Goal: Task Accomplishment & Management: Manage account settings

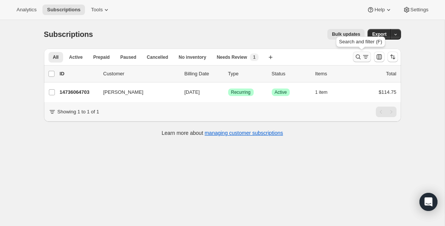
click at [358, 59] on icon "Search and filter results" at bounding box center [359, 57] width 8 height 8
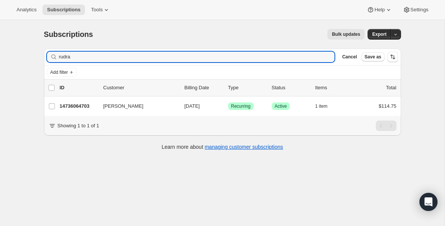
drag, startPoint x: 232, startPoint y: 56, endPoint x: -26, endPoint y: 31, distance: 258.9
click at [0, 31] on html "Analytics Subscriptions Tools Help Settings Skip to content Subscriptions. This…" at bounding box center [222, 113] width 445 height 226
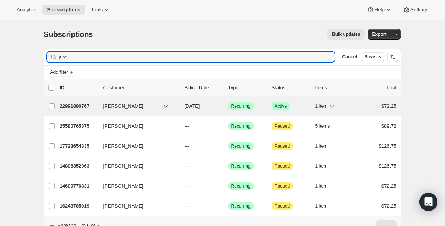
type input "jessi"
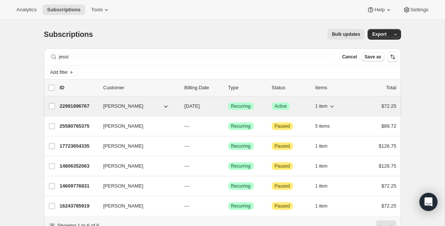
click at [70, 108] on p "22991896767" at bounding box center [79, 106] width 38 height 8
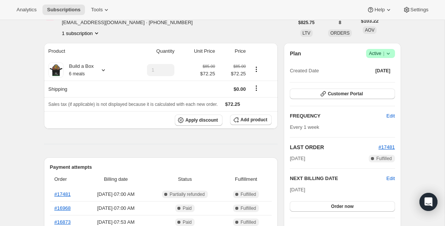
scroll to position [45, 0]
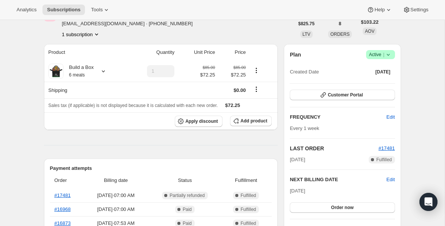
click at [392, 55] on span "Success Active |" at bounding box center [380, 54] width 29 height 9
click at [374, 67] on span "Pause subscription" at bounding box center [377, 70] width 41 height 6
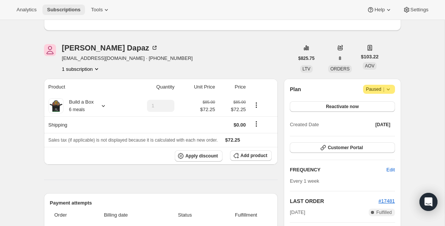
click at [58, 8] on span "Subscriptions" at bounding box center [63, 10] width 33 height 6
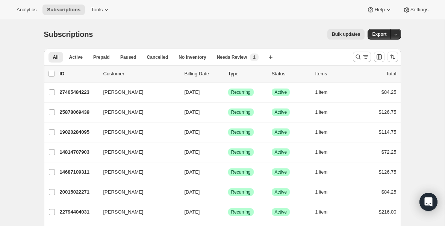
click at [240, 21] on div "Subscriptions. This page is ready Subscriptions Bulk updates More actions Bulk …" at bounding box center [222, 34] width 357 height 29
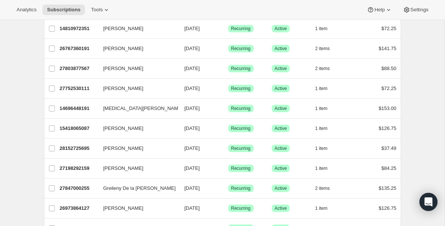
scroll to position [256, 0]
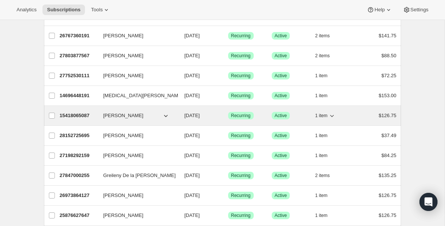
click at [94, 114] on p "15418065087" at bounding box center [79, 116] width 38 height 8
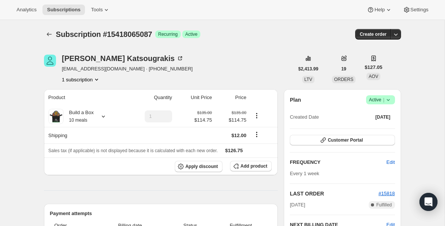
click at [389, 100] on icon at bounding box center [389, 100] width 8 height 8
click at [374, 115] on span "Pause subscription" at bounding box center [377, 115] width 41 height 6
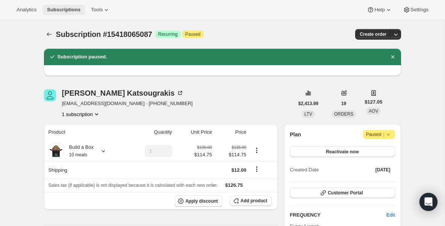
click at [69, 10] on span "Subscriptions" at bounding box center [63, 10] width 33 height 6
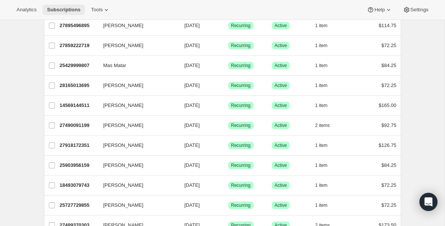
scroll to position [466, 0]
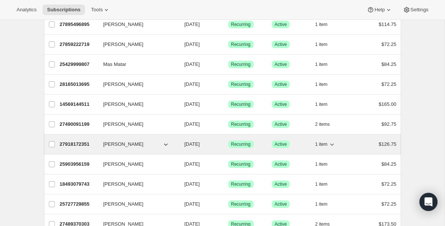
click at [73, 143] on p "27918172351" at bounding box center [79, 144] width 38 height 8
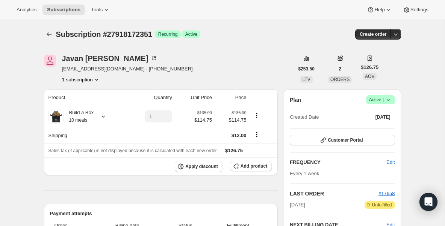
click at [391, 101] on icon at bounding box center [389, 100] width 8 height 8
click at [372, 114] on span "Pause subscription" at bounding box center [377, 115] width 41 height 6
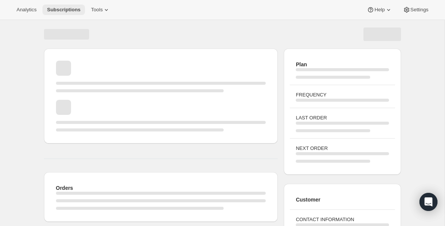
click at [62, 11] on span "Subscriptions" at bounding box center [63, 10] width 33 height 6
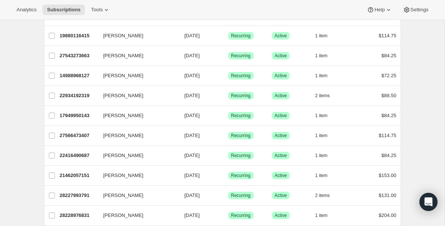
scroll to position [782, 0]
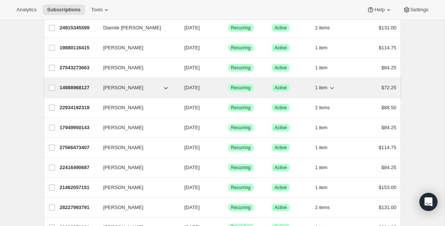
click at [83, 84] on div "14988968127 [PERSON_NAME] [DATE] Success Recurring Success Active 1 item $72.25" at bounding box center [228, 87] width 337 height 11
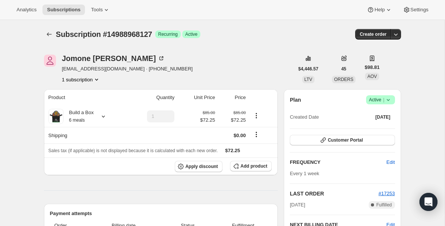
click at [387, 102] on icon at bounding box center [389, 100] width 8 height 8
click at [375, 112] on span "Pause subscription" at bounding box center [377, 115] width 41 height 6
click at [66, 13] on button "Subscriptions" at bounding box center [64, 10] width 43 height 11
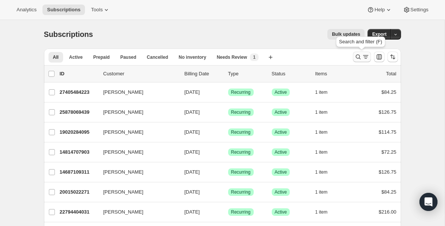
click at [356, 58] on icon "Search and filter results" at bounding box center [359, 57] width 8 height 8
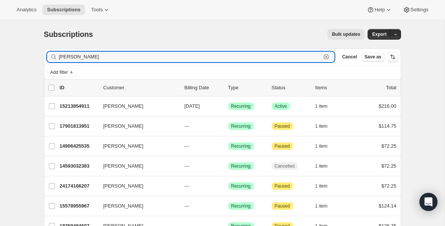
type input "[PERSON_NAME]"
